Goal: Task Accomplishment & Management: Use online tool/utility

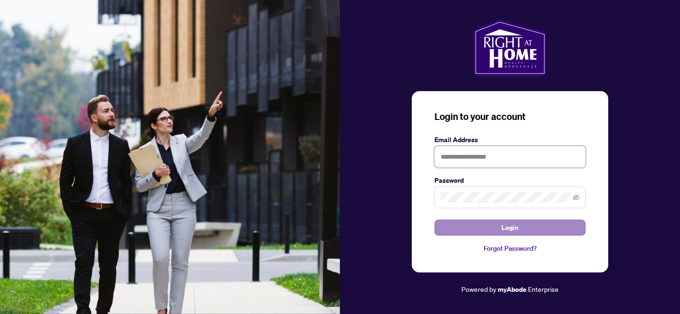
type input "**********"
click at [511, 231] on span "Login" at bounding box center [510, 227] width 17 height 15
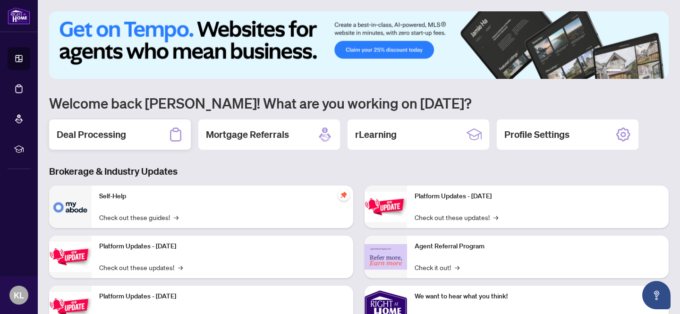
click at [142, 137] on div "Deal Processing" at bounding box center [120, 134] width 142 height 30
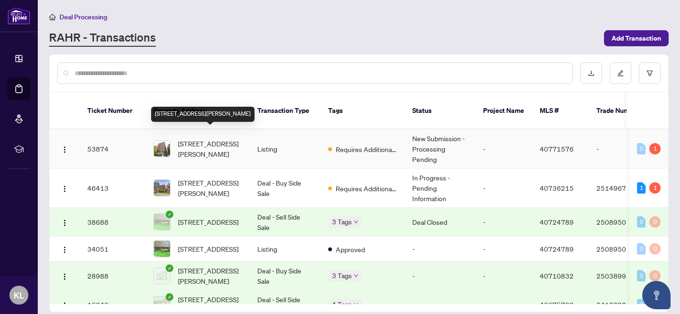
click at [212, 138] on span "[STREET_ADDRESS][PERSON_NAME]" at bounding box center [210, 148] width 64 height 21
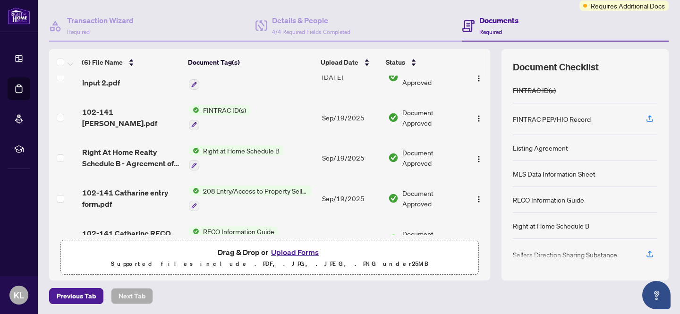
scroll to position [84, 0]
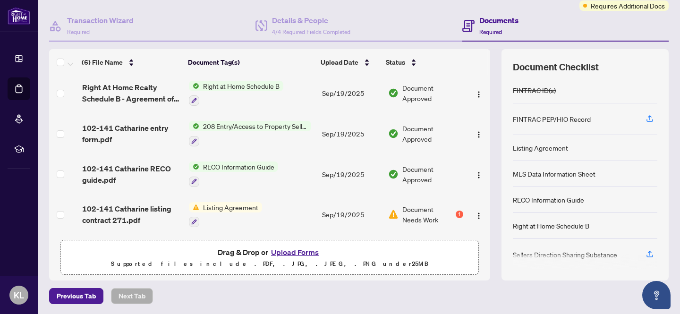
click at [284, 253] on button "Upload Forms" at bounding box center [294, 252] width 53 height 12
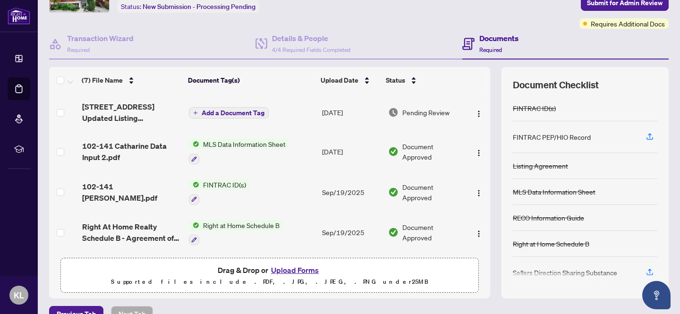
scroll to position [63, 0]
click at [209, 109] on span "Add a Document Tag" at bounding box center [233, 112] width 63 height 7
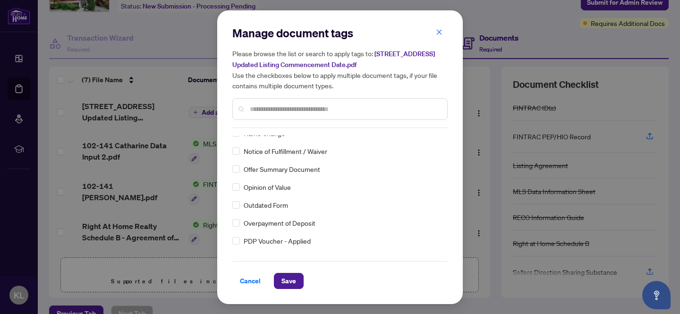
scroll to position [0, 0]
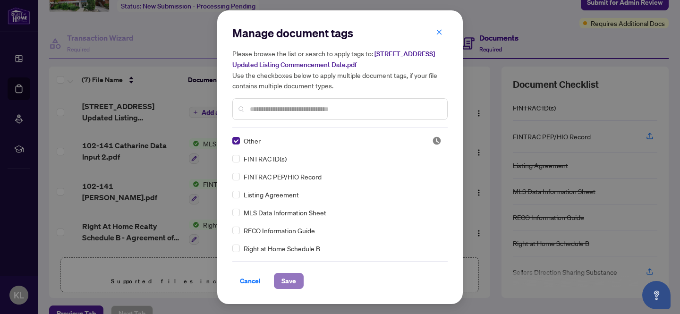
click at [294, 282] on span "Save" at bounding box center [288, 280] width 15 height 15
